Goal: Task Accomplishment & Management: Manage account settings

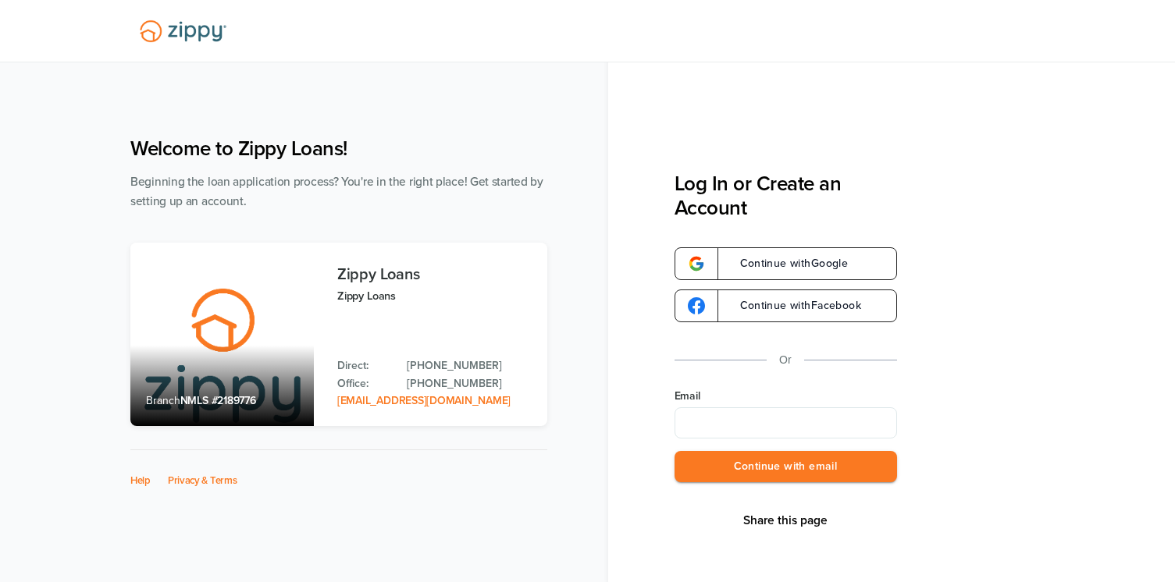
click at [760, 427] on input "Email" at bounding box center [786, 423] width 223 height 31
type input "**********"
click at [754, 451] on button "Continue with email" at bounding box center [786, 467] width 223 height 32
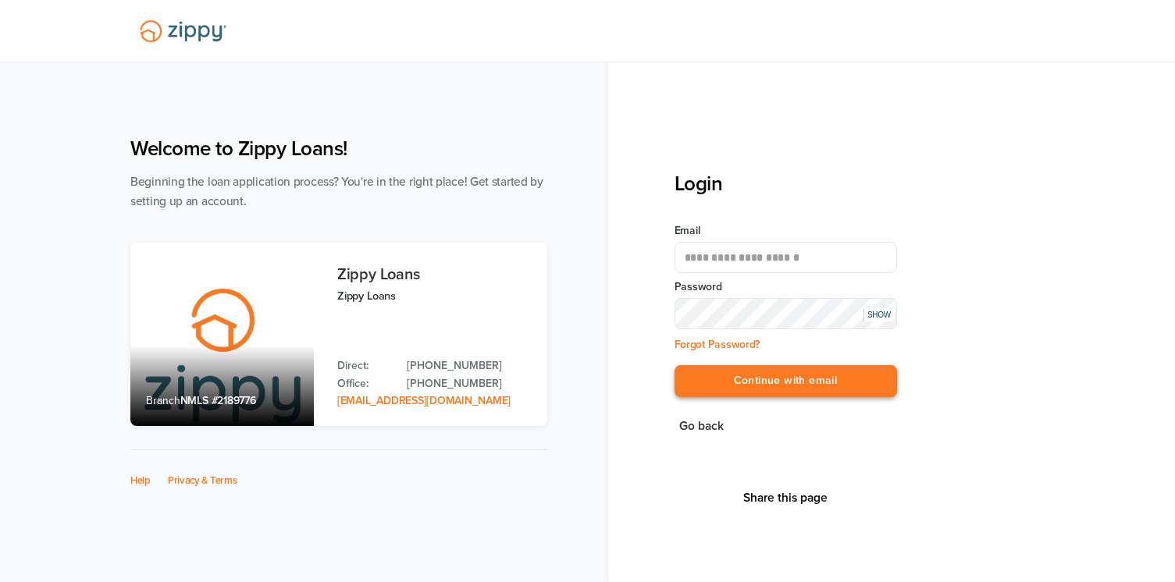
click at [753, 382] on button "Continue with email" at bounding box center [786, 381] width 223 height 32
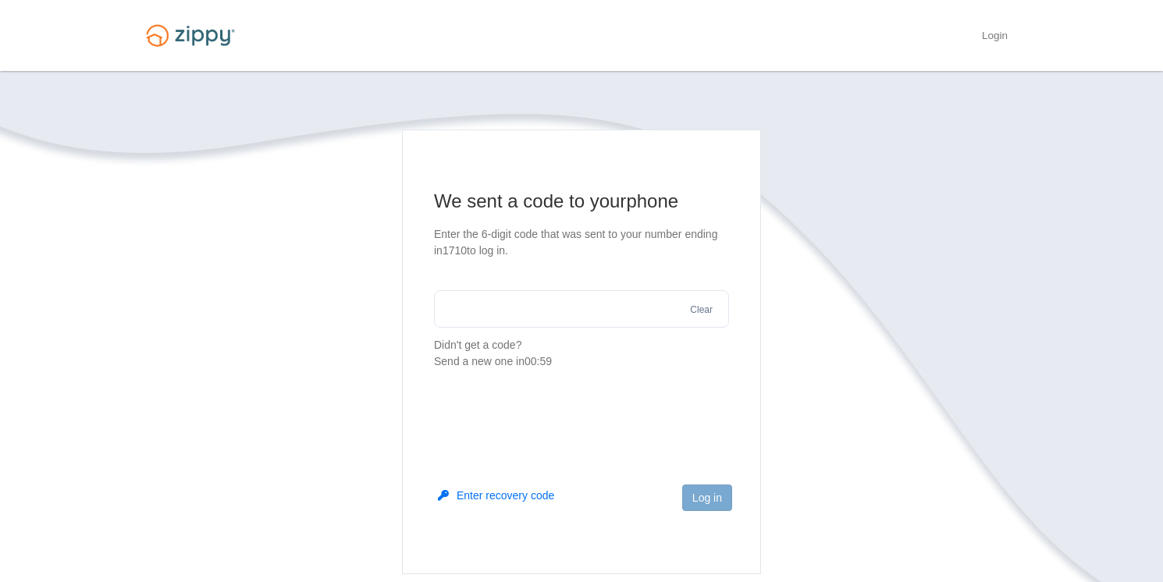
click at [450, 306] on input "text" at bounding box center [581, 308] width 295 height 37
type input "******"
drag, startPoint x: 700, startPoint y: 498, endPoint x: 692, endPoint y: 497, distance: 8.0
click at [699, 498] on button "Log in" at bounding box center [707, 498] width 50 height 27
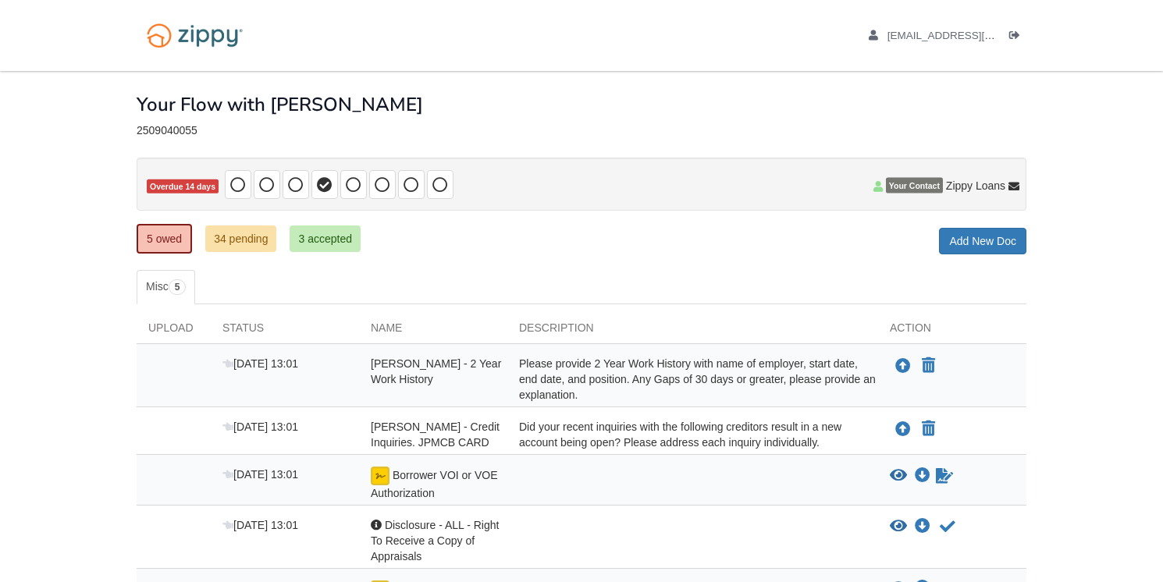
click at [791, 251] on div "5 owed 34 pending 3 accepted My Estimated Payment × My Estimated Payment Add Ne…" at bounding box center [582, 240] width 890 height 28
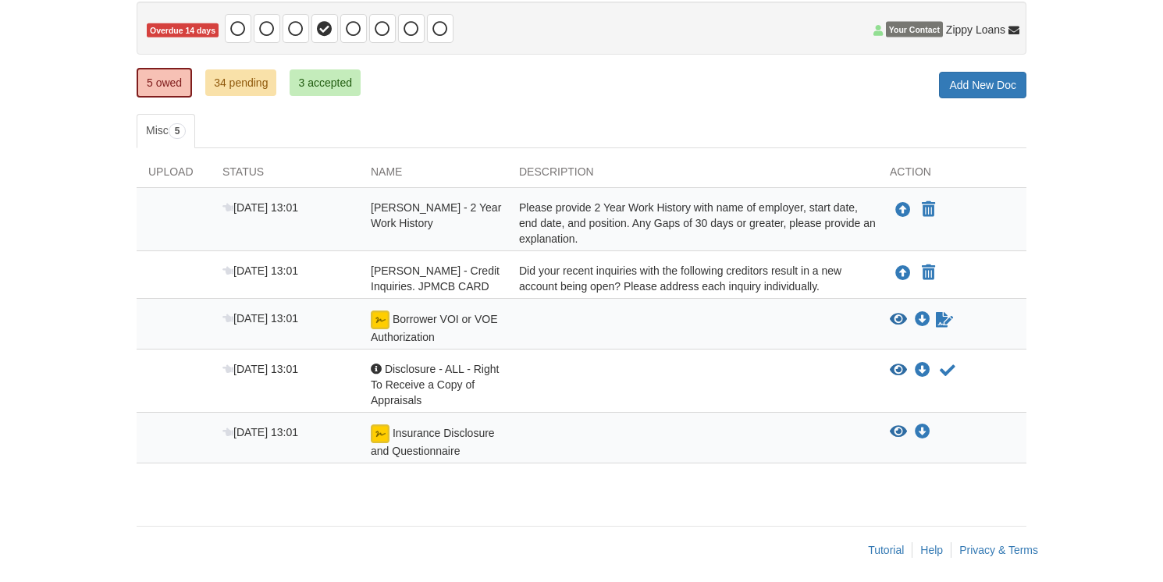
scroll to position [78, 0]
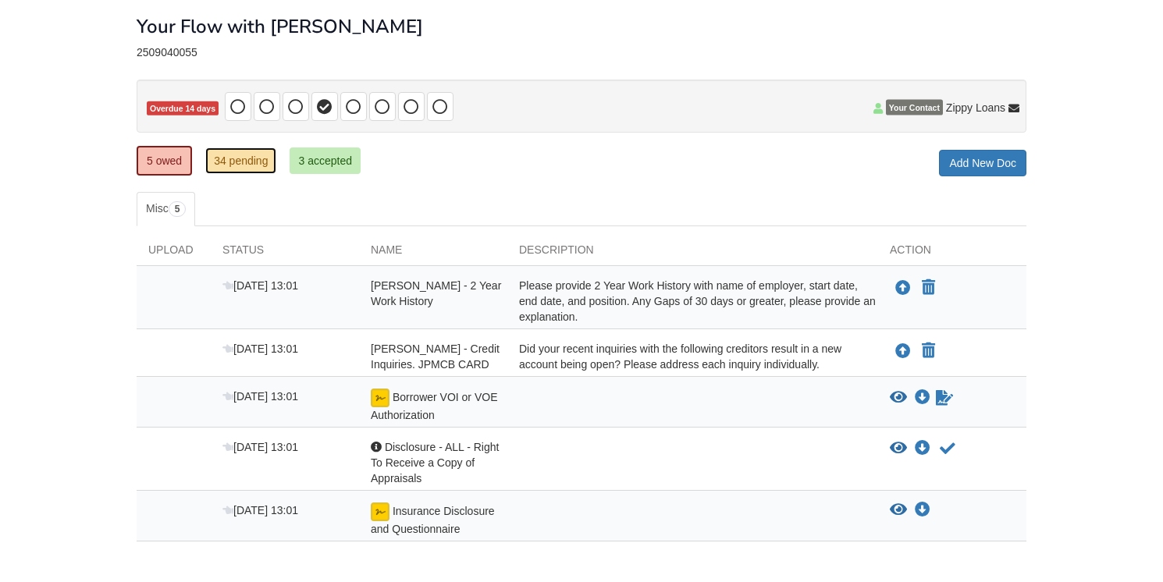
click at [241, 151] on link "34 pending" at bounding box center [240, 161] width 71 height 27
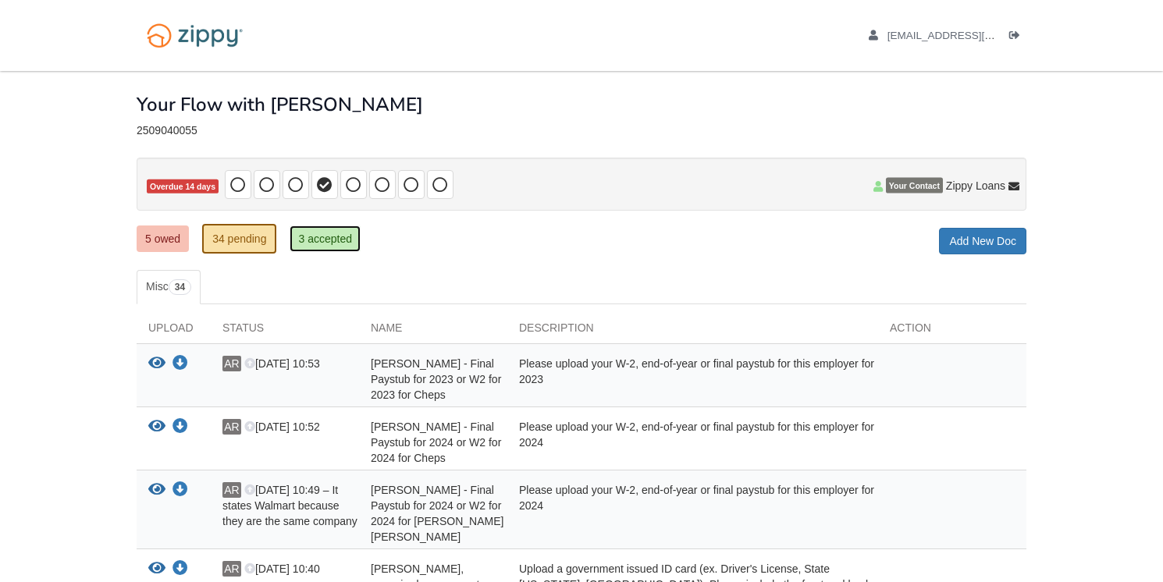
click at [317, 240] on link "3 accepted" at bounding box center [325, 239] width 71 height 27
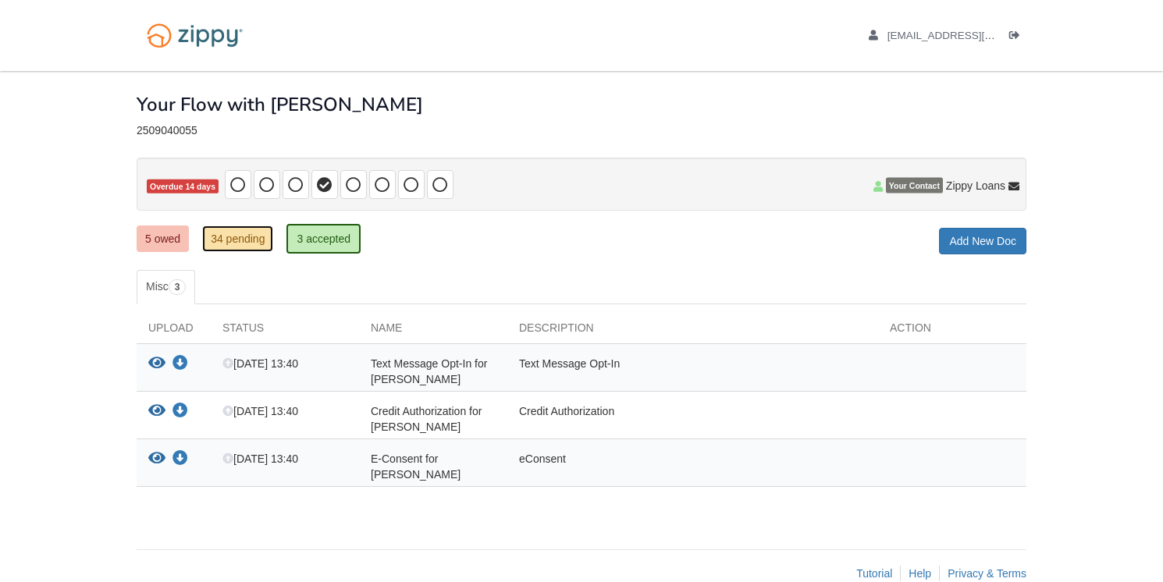
click at [225, 235] on link "34 pending" at bounding box center [237, 239] width 71 height 27
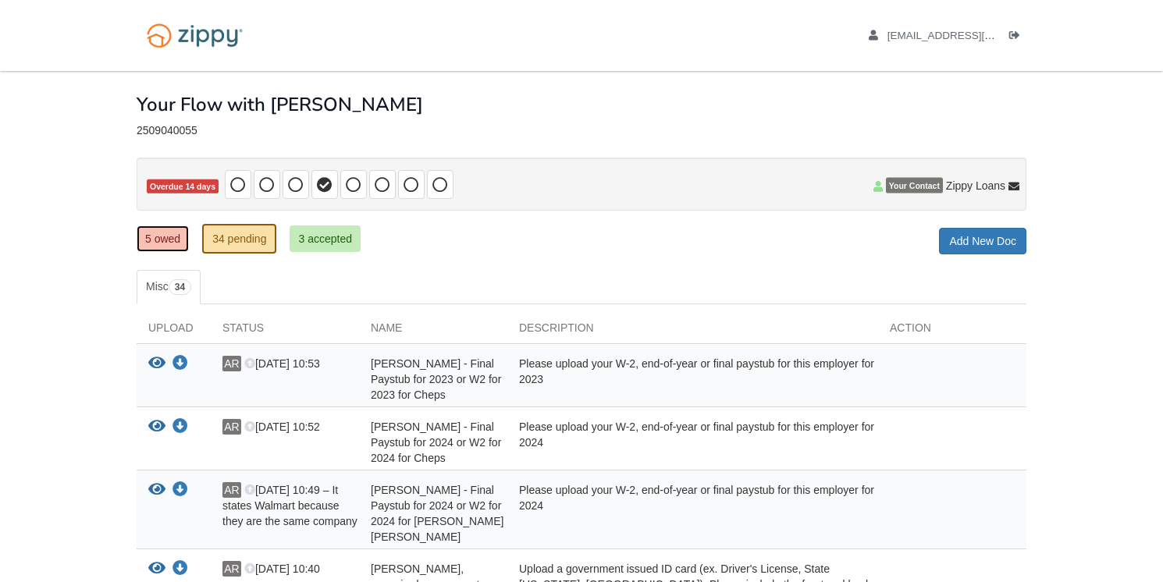
click at [158, 237] on link "5 owed" at bounding box center [163, 239] width 52 height 27
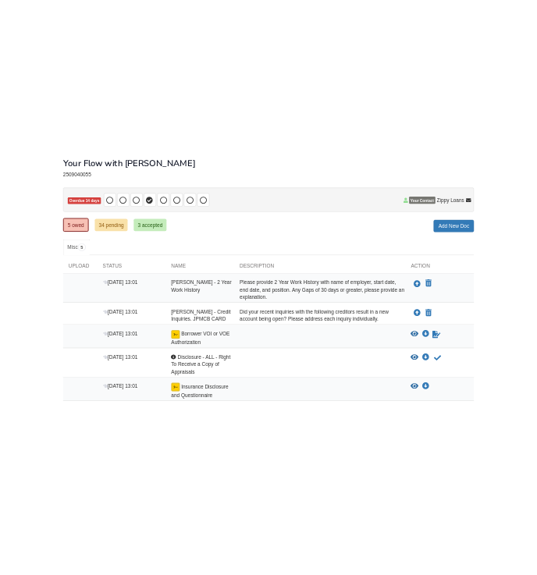
scroll to position [163, 0]
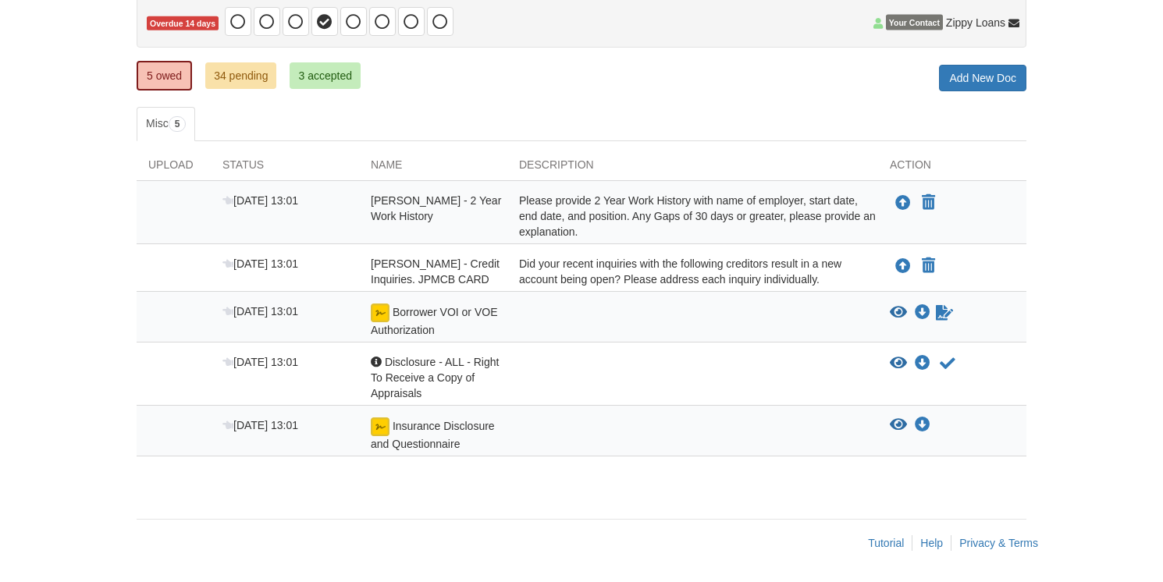
click at [723, 536] on div "Tutorial Help Privacy & Terms" at bounding box center [593, 544] width 913 height 16
click at [579, 69] on div "5 owed 34 pending 3 accepted My Estimated Payment × My Estimated Payment Add Ne…" at bounding box center [582, 77] width 890 height 28
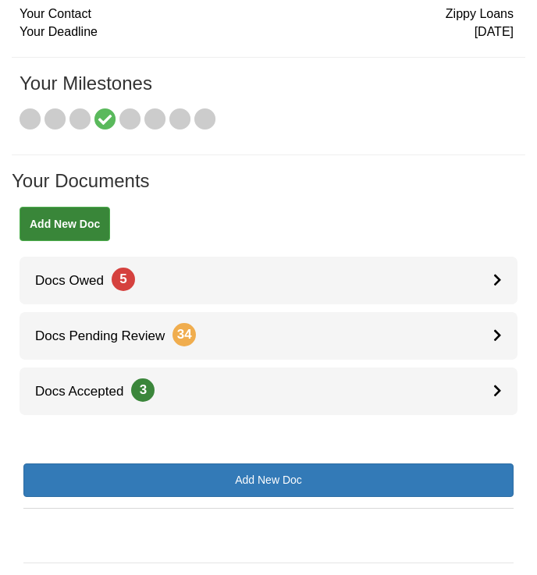
scroll to position [134, 0]
